Goal: Information Seeking & Learning: Learn about a topic

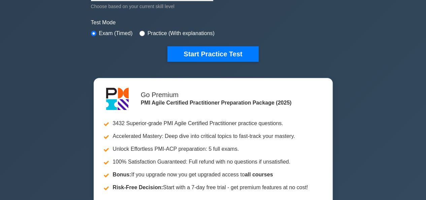
scroll to position [202, 0]
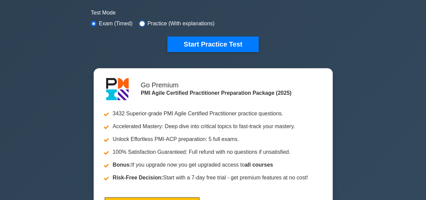
click at [139, 21] on input "radio" at bounding box center [141, 23] width 5 height 5
radio input "true"
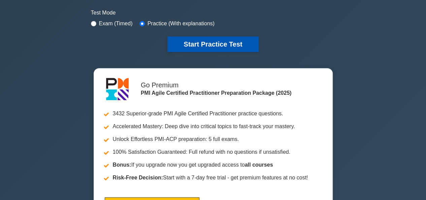
click at [205, 41] on button "Start Practice Test" at bounding box center [212, 43] width 91 height 15
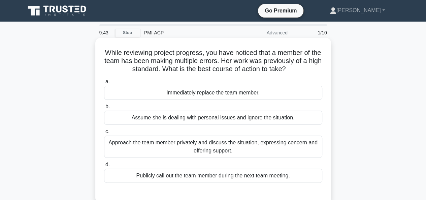
click at [182, 147] on div "Approach the team member privately and discuss the situation, expressing concer…" at bounding box center [213, 146] width 218 height 22
click at [104, 134] on input "c. Approach the team member privately and discuss the situation, expressing con…" at bounding box center [104, 131] width 0 height 4
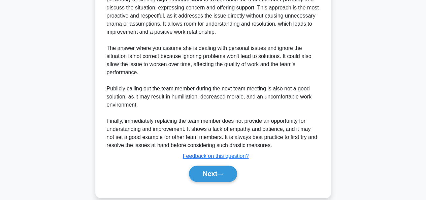
scroll to position [231, 0]
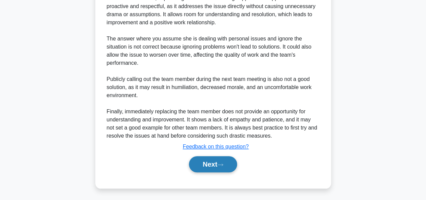
click at [197, 167] on button "Next" at bounding box center [213, 164] width 48 height 16
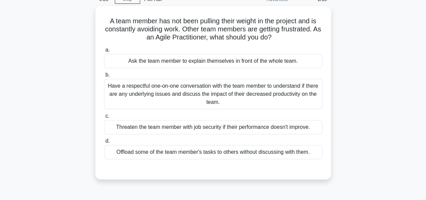
scroll to position [29, 0]
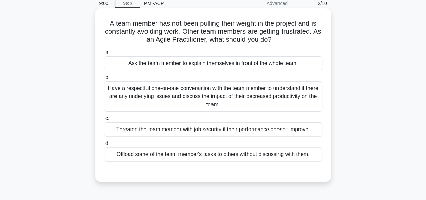
click at [185, 94] on div "Have a respectful one-on-one conversation with the team member to understand if…" at bounding box center [213, 96] width 218 height 30
click at [104, 80] on input "b. Have a respectful one-on-one conversation with the team member to understand…" at bounding box center [104, 77] width 0 height 4
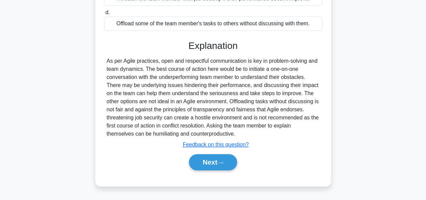
scroll to position [164, 0]
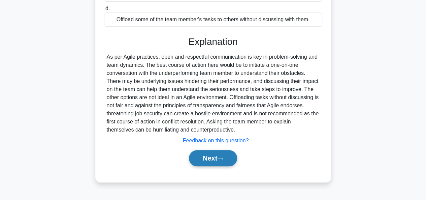
click at [204, 158] on button "Next" at bounding box center [213, 158] width 48 height 16
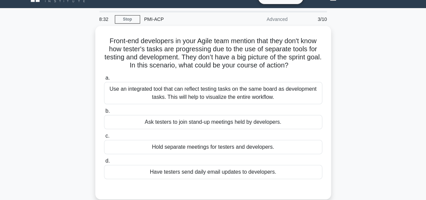
scroll to position [27, 0]
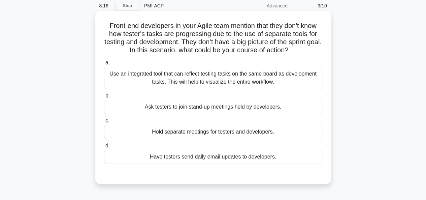
click at [228, 79] on div "Use an integrated tool that can reflect testing tasks on the same board as deve…" at bounding box center [213, 78] width 218 height 22
click at [104, 65] on input "a. Use an integrated tool that can reflect testing tasks on the same board as d…" at bounding box center [104, 63] width 0 height 4
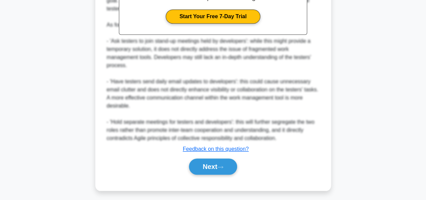
scroll to position [255, 0]
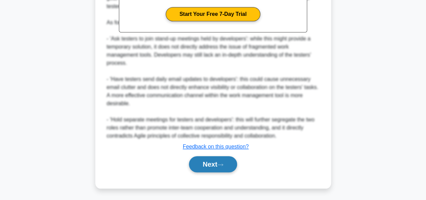
click at [206, 161] on button "Next" at bounding box center [213, 164] width 48 height 16
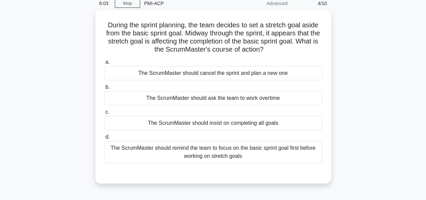
scroll to position [20, 0]
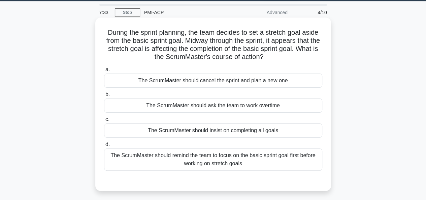
click at [258, 163] on div "The ScrumMaster should remind the team to focus on the basic sprint goal first …" at bounding box center [213, 159] width 218 height 22
click at [104, 147] on input "d. The ScrumMaster should remind the team to focus on the basic sprint goal fir…" at bounding box center [104, 144] width 0 height 4
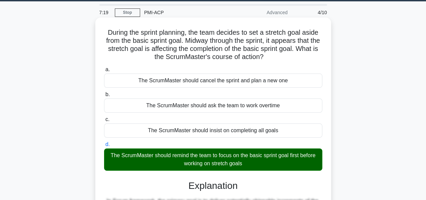
click at [104, 67] on input "a. The ScrumMaster should cancel the sprint and plan a new one" at bounding box center [104, 69] width 0 height 4
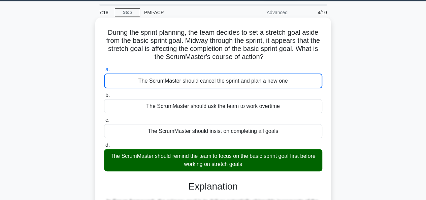
click at [104, 93] on input "b. The ScrumMaster should ask the team to work overtime" at bounding box center [104, 95] width 0 height 4
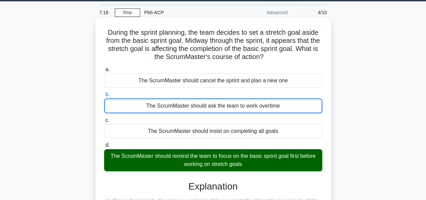
click at [104, 118] on input "c. The ScrumMaster should insist on completing all goals" at bounding box center [104, 120] width 0 height 4
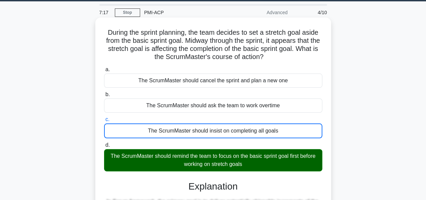
click at [104, 143] on input "d. The ScrumMaster should remind the team to focus on the basic sprint goal fir…" at bounding box center [104, 145] width 0 height 4
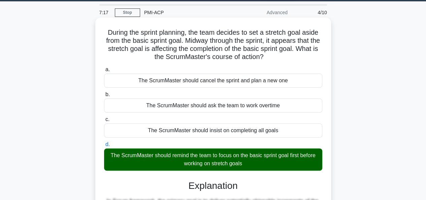
click at [104, 67] on input "a. The ScrumMaster should cancel the sprint and plan a new one" at bounding box center [104, 69] width 0 height 4
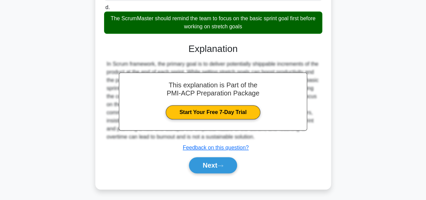
scroll to position [164, 0]
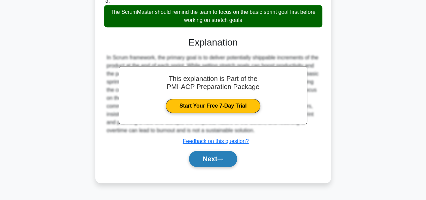
click at [196, 157] on button "Next" at bounding box center [213, 159] width 48 height 16
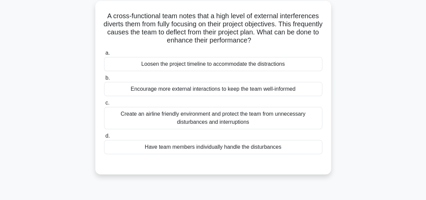
scroll to position [29, 0]
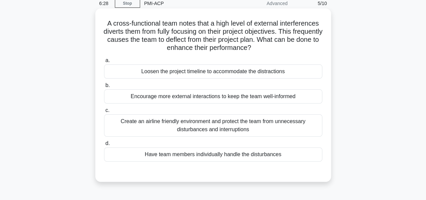
click at [281, 99] on div "Encourage more external interactions to keep the team well-informed" at bounding box center [213, 96] width 218 height 14
click at [104, 88] on input "b. Encourage more external interactions to keep the team well-informed" at bounding box center [104, 85] width 0 height 4
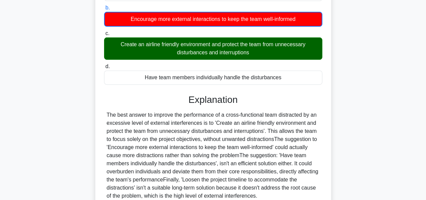
scroll to position [110, 0]
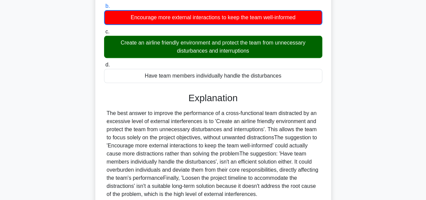
click at [104, 30] on input "c. Create an airline friendly environment and protect the team from unnecessary…" at bounding box center [104, 32] width 0 height 4
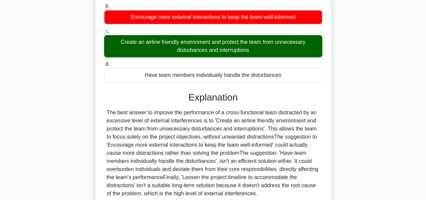
click at [104, 62] on input "d. Have team members individually handle the disturbances" at bounding box center [104, 64] width 0 height 4
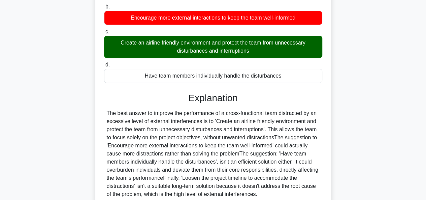
click at [104, 5] on input "b. Encourage more external interactions to keep the team well-informed" at bounding box center [104, 7] width 0 height 4
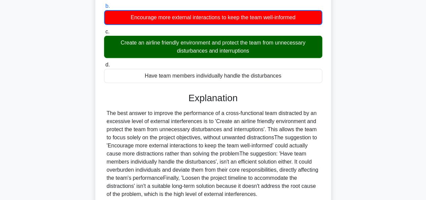
click at [104, 30] on input "c. Create an airline friendly environment and protect the team from unnecessary…" at bounding box center [104, 32] width 0 height 4
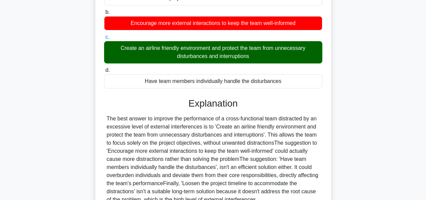
click at [104, 68] on input "d. Have team members individually handle the disturbances" at bounding box center [104, 70] width 0 height 4
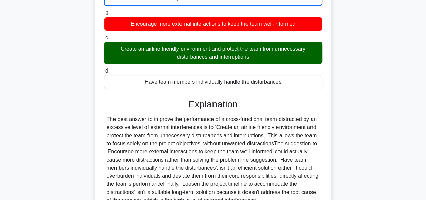
click at [104, 11] on input "b. Encourage more external interactions to keep the team well-informed" at bounding box center [104, 13] width 0 height 4
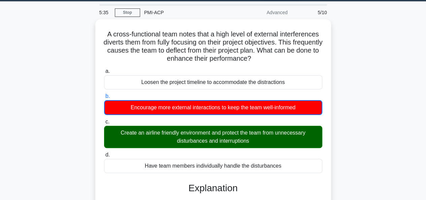
click at [104, 120] on input "c. Create an airline friendly environment and protect the team from unnecessary…" at bounding box center [104, 122] width 0 height 4
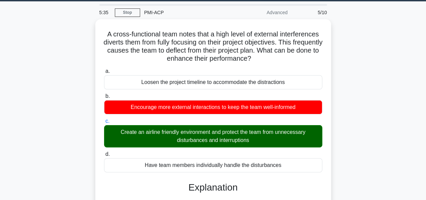
click at [104, 152] on input "d. Have team members individually handle the disturbances" at bounding box center [104, 154] width 0 height 4
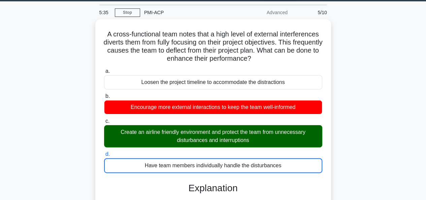
click at [104, 69] on input "a. Loosen the project timeline to accommodate the distractions" at bounding box center [104, 71] width 0 height 4
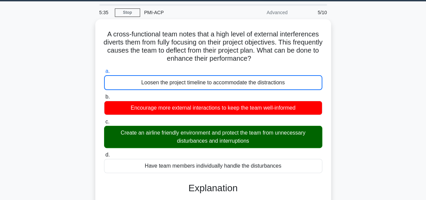
click at [104, 95] on input "b. Encourage more external interactions to keep the team well-informed" at bounding box center [104, 97] width 0 height 4
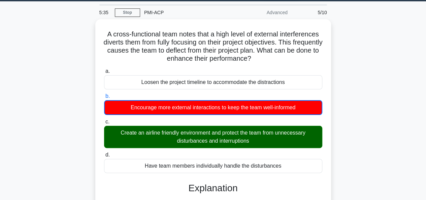
scroll to position [2, 0]
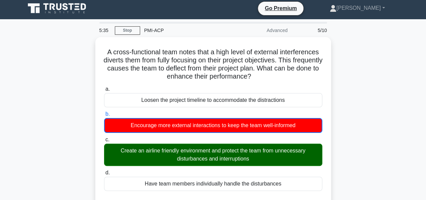
click at [104, 137] on input "c. Create an airline friendly environment and protect the team from unnecessary…" at bounding box center [104, 139] width 0 height 4
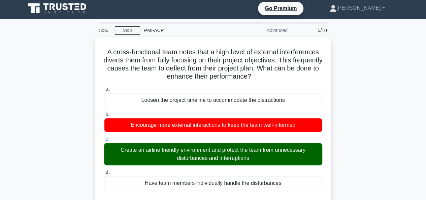
click at [104, 170] on input "d. Have team members individually handle the disturbances" at bounding box center [104, 172] width 0 height 4
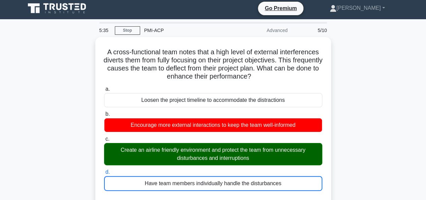
click at [104, 87] on input "a. Loosen the project timeline to accommodate the distractions" at bounding box center [104, 89] width 0 height 4
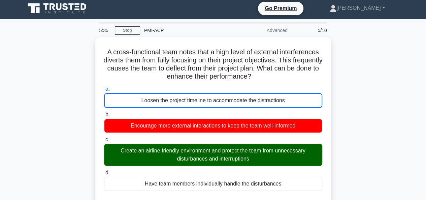
scroll to position [0, 0]
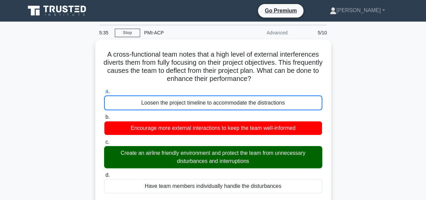
click at [104, 115] on input "b. Encourage more external interactions to keep the team well-informed" at bounding box center [104, 117] width 0 height 4
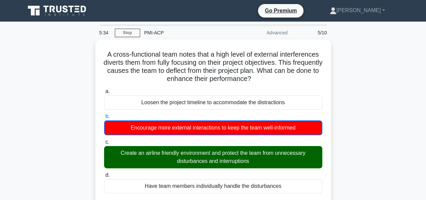
click at [104, 140] on input "c. Create an airline friendly environment and protect the team from unnecessary…" at bounding box center [104, 142] width 0 height 4
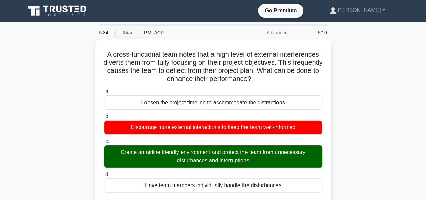
click at [104, 172] on input "d. Have team members individually handle the disturbances" at bounding box center [104, 174] width 0 height 4
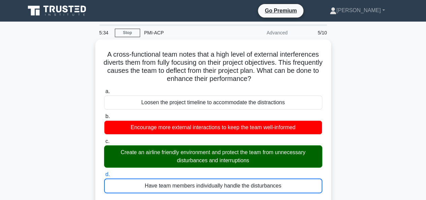
click at [104, 89] on input "a. Loosen the project timeline to accommodate the distractions" at bounding box center [104, 91] width 0 height 4
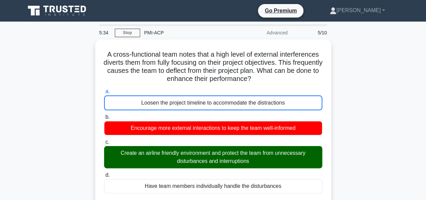
click at [104, 115] on input "b. Encourage more external interactions to keep the team well-informed" at bounding box center [104, 117] width 0 height 4
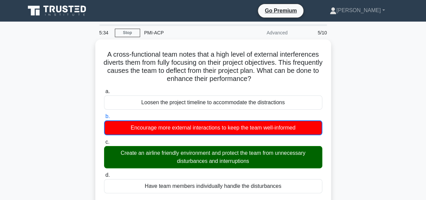
click at [104, 140] on input "c. Create an airline friendly environment and protect the team from unnecessary…" at bounding box center [104, 142] width 0 height 4
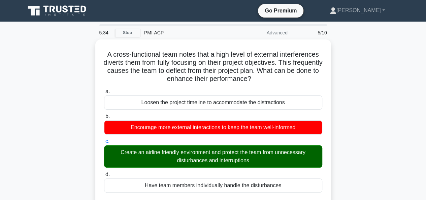
click at [104, 172] on input "d. Have team members individually handle the disturbances" at bounding box center [104, 174] width 0 height 4
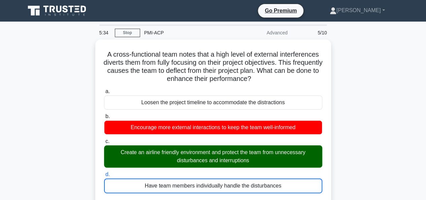
click at [104, 89] on input "a. Loosen the project timeline to accommodate the distractions" at bounding box center [104, 91] width 0 height 4
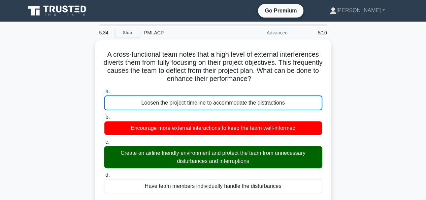
click at [104, 115] on input "b. Encourage more external interactions to keep the team well-informed" at bounding box center [104, 117] width 0 height 4
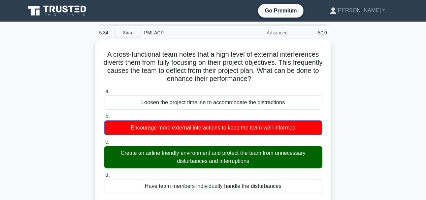
click at [104, 140] on input "c. Create an airline friendly environment and protect the team from unnecessary…" at bounding box center [104, 142] width 0 height 4
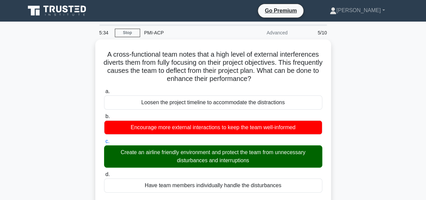
click at [104, 172] on input "d. Have team members individually handle the disturbances" at bounding box center [104, 174] width 0 height 4
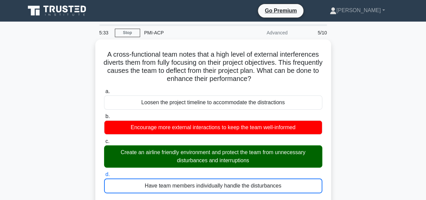
click at [104, 89] on input "a. Loosen the project timeline to accommodate the distractions" at bounding box center [104, 91] width 0 height 4
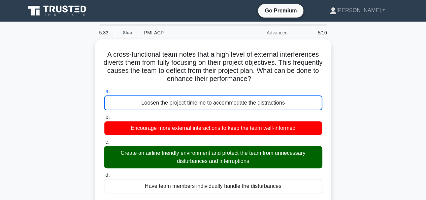
click at [104, 115] on input "b. Encourage more external interactions to keep the team well-informed" at bounding box center [104, 117] width 0 height 4
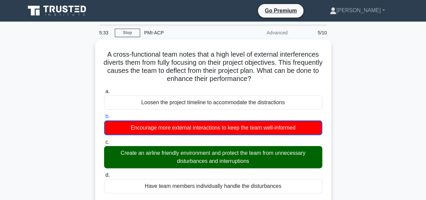
click at [104, 140] on input "c. Create an airline friendly environment and protect the team from unnecessary…" at bounding box center [104, 142] width 0 height 4
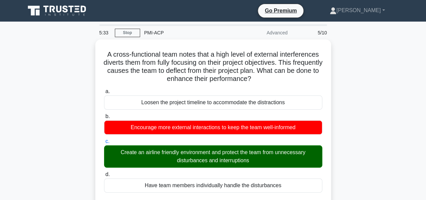
click at [104, 172] on input "d. Have team members individually handle the disturbances" at bounding box center [104, 174] width 0 height 4
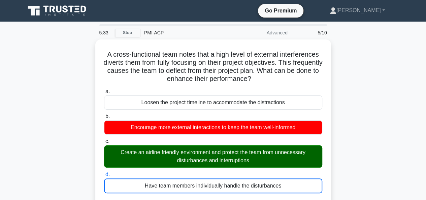
click at [104, 89] on input "a. Loosen the project timeline to accommodate the distractions" at bounding box center [104, 91] width 0 height 4
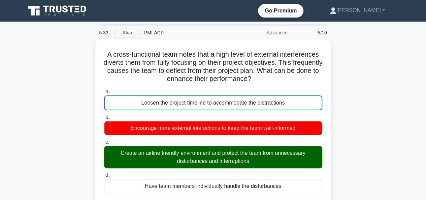
click at [104, 115] on input "b. Encourage more external interactions to keep the team well-informed" at bounding box center [104, 117] width 0 height 4
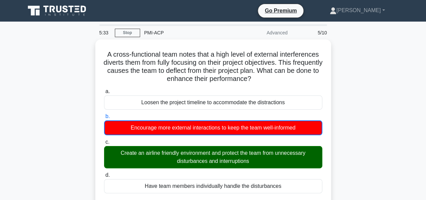
click at [104, 140] on input "c. Create an airline friendly environment and protect the team from unnecessary…" at bounding box center [104, 142] width 0 height 4
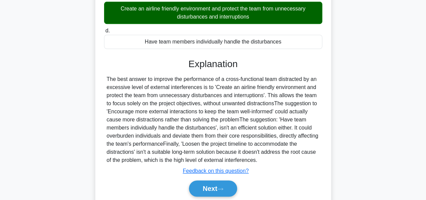
scroll to position [166, 0]
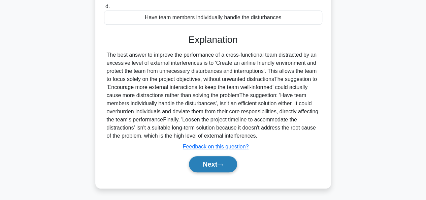
click at [225, 161] on button "Next" at bounding box center [213, 164] width 48 height 16
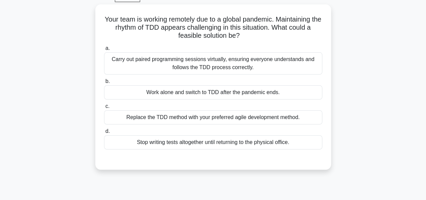
scroll to position [29, 0]
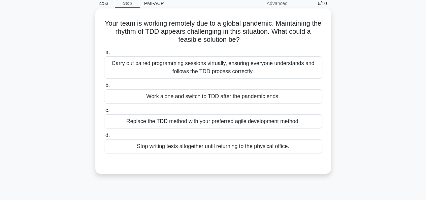
click at [230, 68] on div "Carry out paired programming sessions virtually, ensuring everyone understands …" at bounding box center [213, 67] width 218 height 22
click at [104, 55] on input "a. Carry out paired programming sessions virtually, ensuring everyone understan…" at bounding box center [104, 52] width 0 height 4
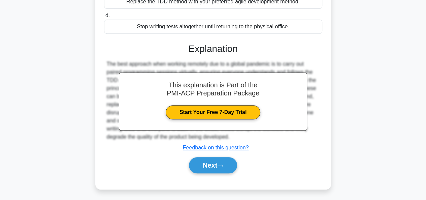
scroll to position [164, 0]
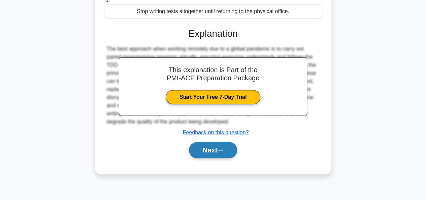
click at [207, 150] on button "Next" at bounding box center [213, 150] width 48 height 16
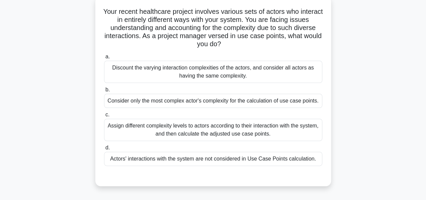
scroll to position [29, 0]
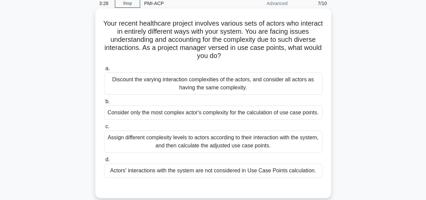
click at [261, 116] on div "Consider only the most complex actor's complexity for the calculation of use ca…" at bounding box center [213, 112] width 218 height 14
click at [104, 104] on input "b. Consider only the most complex actor's complexity for the calculation of use…" at bounding box center [104, 101] width 0 height 4
